Goal: Information Seeking & Learning: Learn about a topic

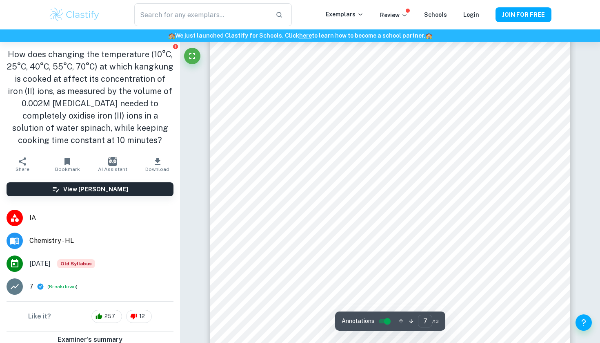
scroll to position [3052, 0]
click at [275, 1] on div "​ Exemplars Review Schools Login JOIN FOR FREE" at bounding box center [300, 14] width 600 height 29
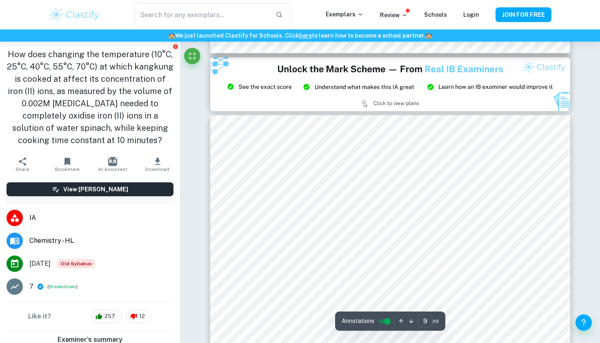
type input "8"
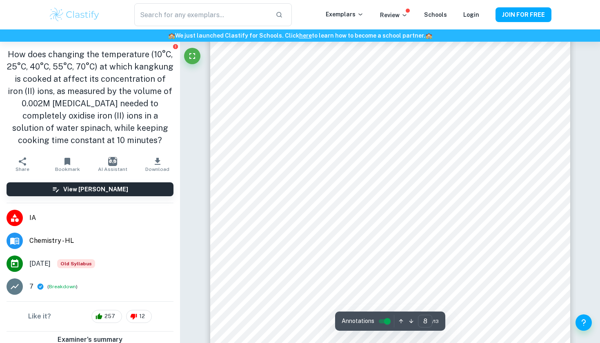
scroll to position [3563, 0]
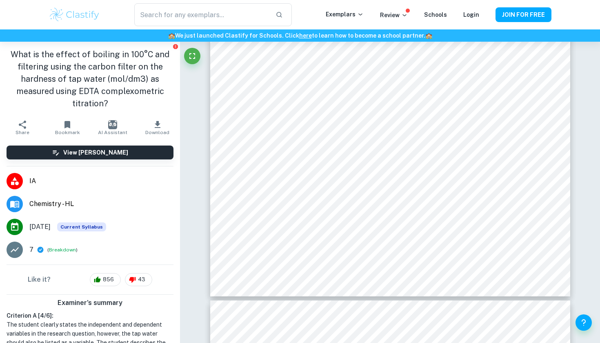
scroll to position [3537, 0]
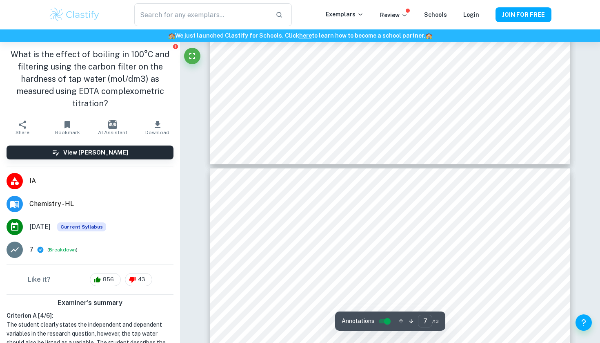
type input "8"
